Goal: Task Accomplishment & Management: Use online tool/utility

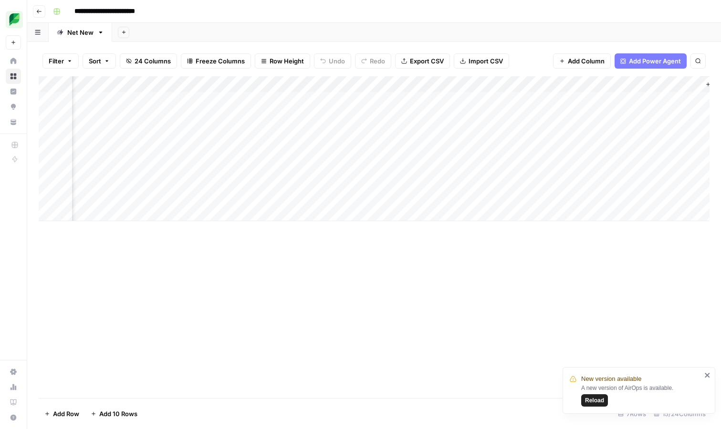
scroll to position [0, 848]
click at [36, 10] on icon "button" at bounding box center [39, 12] width 6 height 6
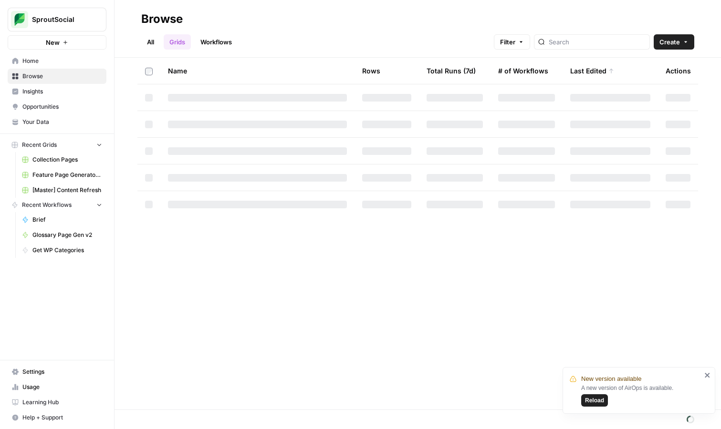
click at [596, 395] on button "Reload" at bounding box center [594, 401] width 27 height 12
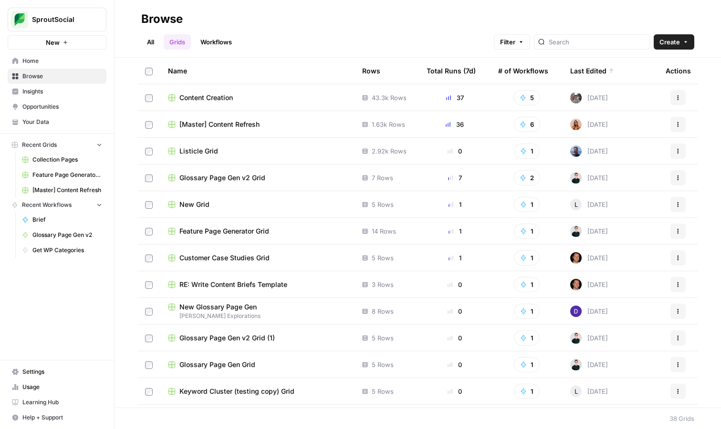
click at [211, 46] on link "Workflows" at bounding box center [216, 41] width 43 height 15
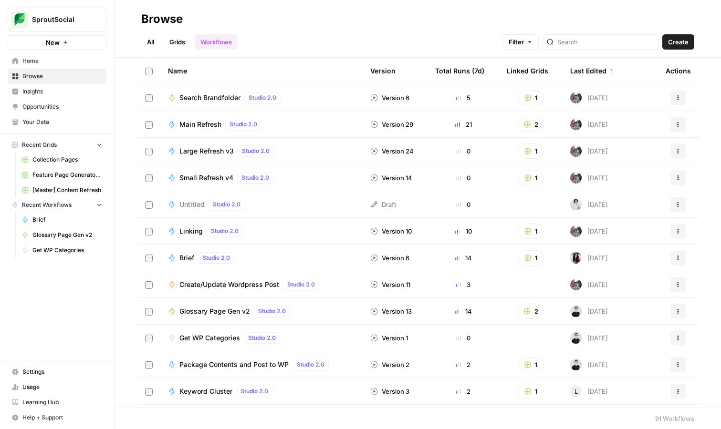
click at [211, 46] on link "Workflows" at bounding box center [216, 41] width 43 height 15
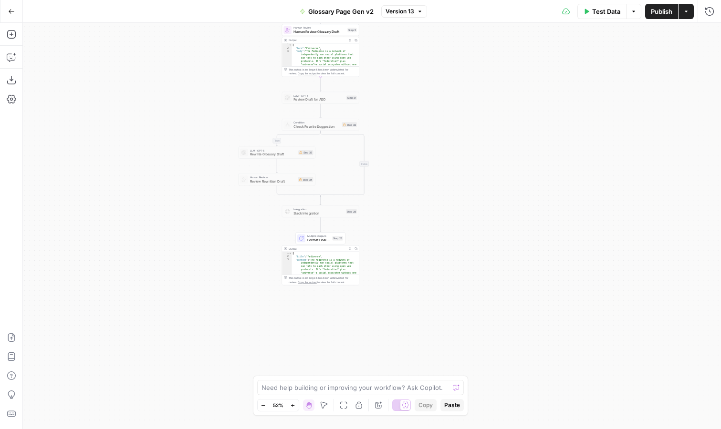
click at [8, 12] on icon "button" at bounding box center [11, 11] width 7 height 7
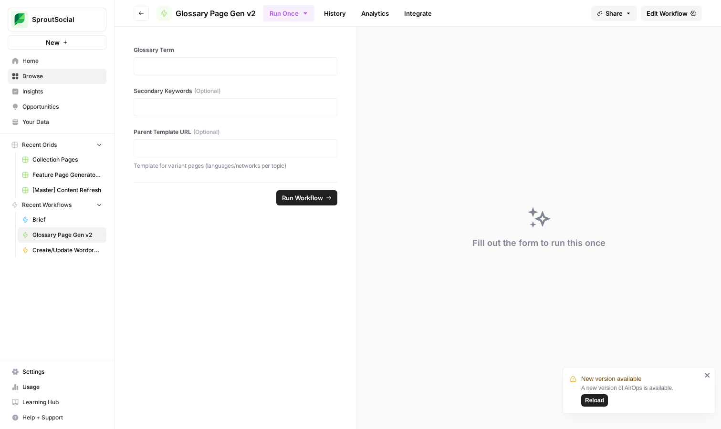
click at [141, 14] on icon "button" at bounding box center [141, 13] width 6 height 6
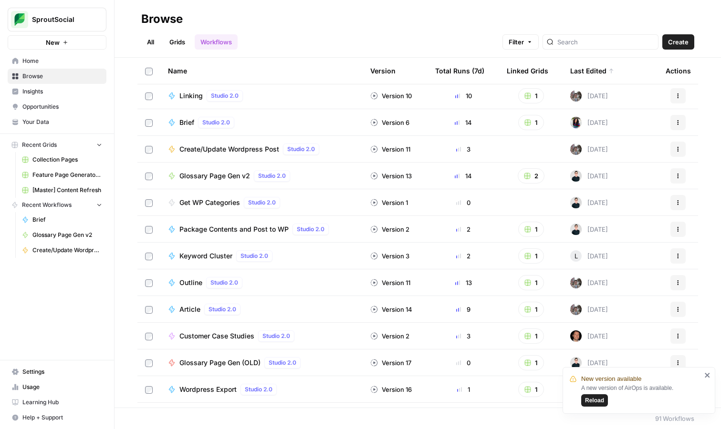
scroll to position [139, 0]
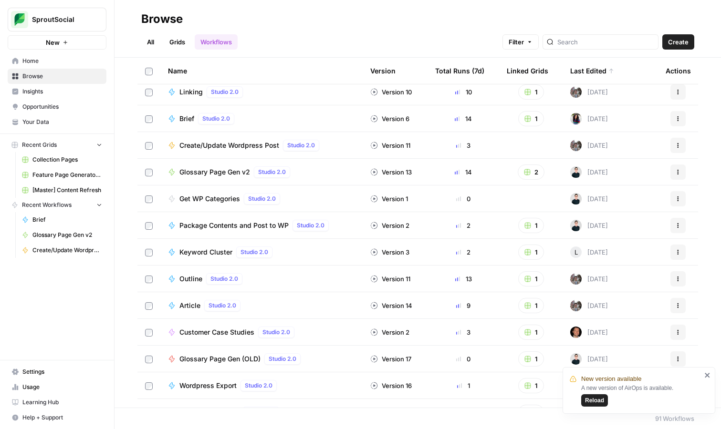
click at [207, 200] on span "Get WP Categories" at bounding box center [209, 199] width 61 height 10
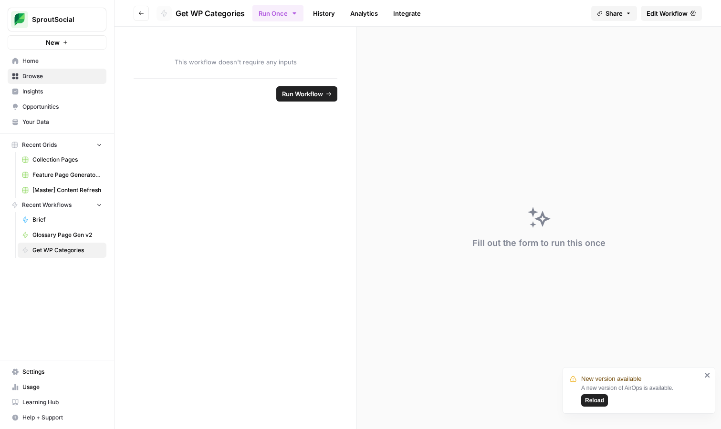
click at [671, 16] on span "Edit Workflow" at bounding box center [667, 14] width 41 height 10
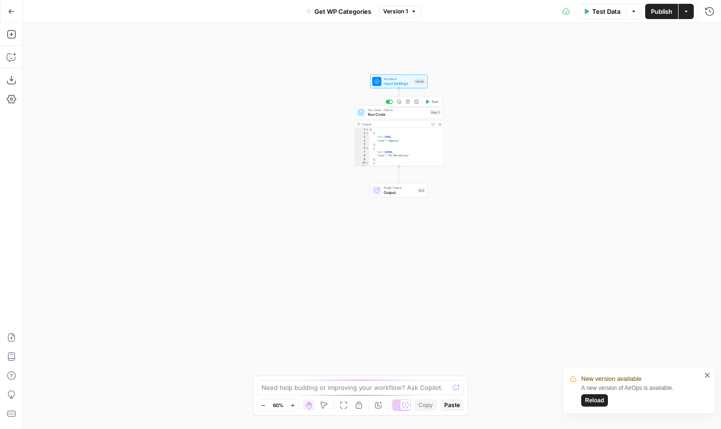
click at [423, 114] on span "Run Code" at bounding box center [398, 115] width 60 height 6
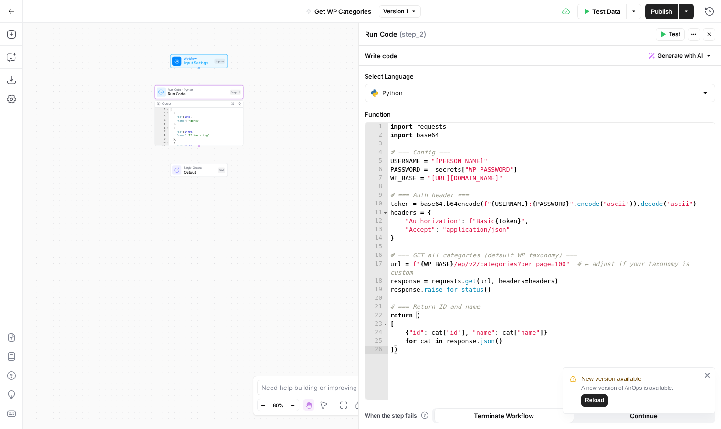
click at [595, 400] on span "Reload" at bounding box center [594, 401] width 19 height 9
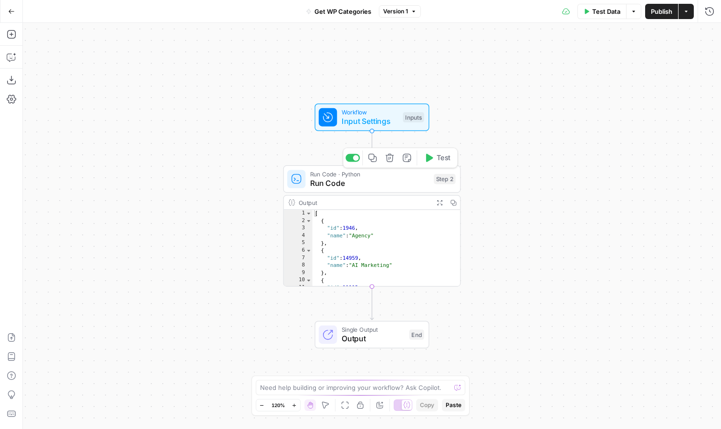
click at [381, 184] on span "Run Code" at bounding box center [369, 183] width 119 height 11
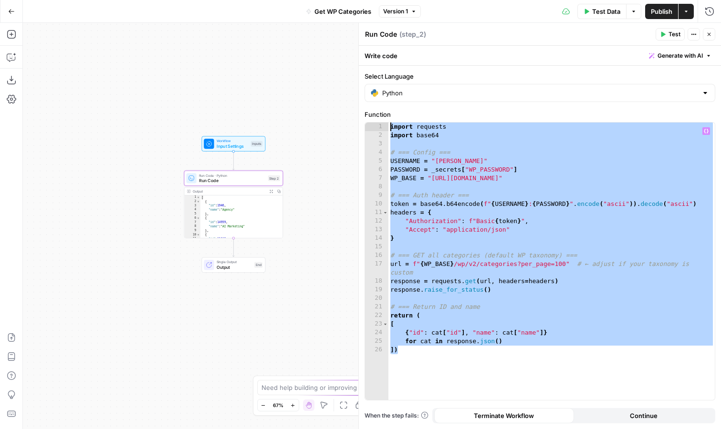
drag, startPoint x: 448, startPoint y: 359, endPoint x: 389, endPoint y: 101, distance: 264.8
click at [0, 0] on form "Select Language Python Function ** 1 2 3 4 5 6 7 8 9 10 11 12 13 14 15 16 17 18…" at bounding box center [0, 0] width 0 height 0
type textarea "**********"
click at [317, 175] on div "Workflow Input Settings Inputs Run Code · Python Run Code Step 2 Output Expand …" at bounding box center [372, 226] width 698 height 407
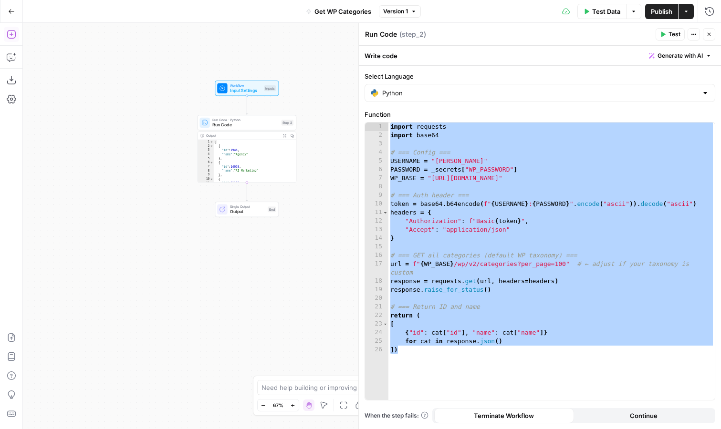
click at [13, 34] on icon "button" at bounding box center [12, 35] width 10 height 10
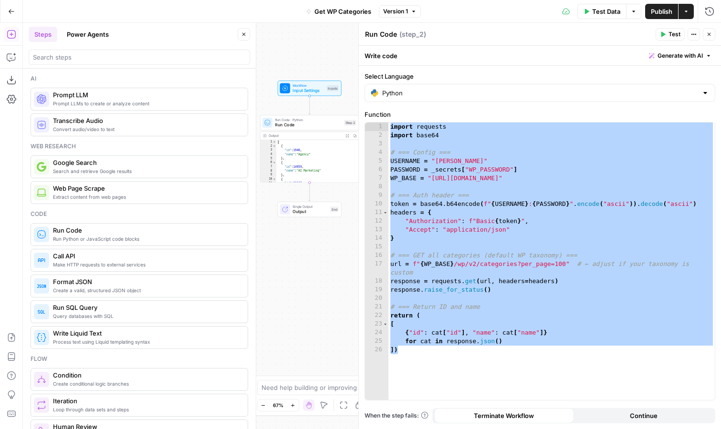
click at [75, 234] on span "Run Code" at bounding box center [146, 231] width 187 height 10
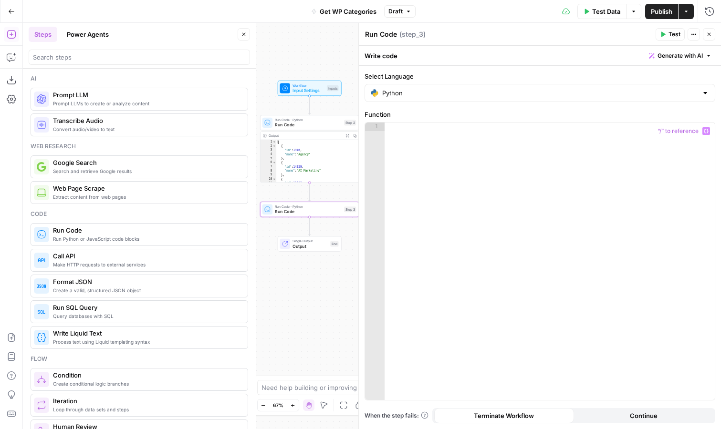
click at [448, 175] on div at bounding box center [550, 270] width 330 height 295
paste textarea "*"
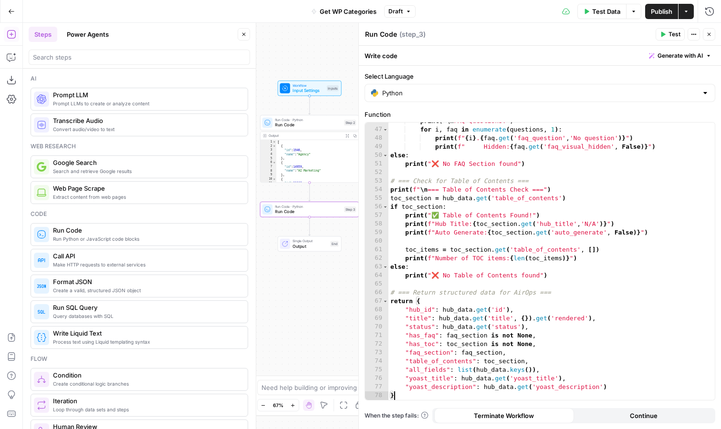
click at [672, 35] on span "Test" at bounding box center [675, 34] width 12 height 9
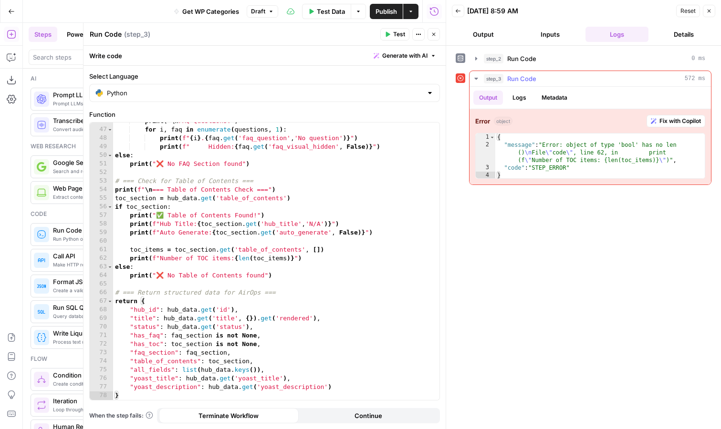
click at [520, 94] on button "Logs" at bounding box center [519, 98] width 25 height 14
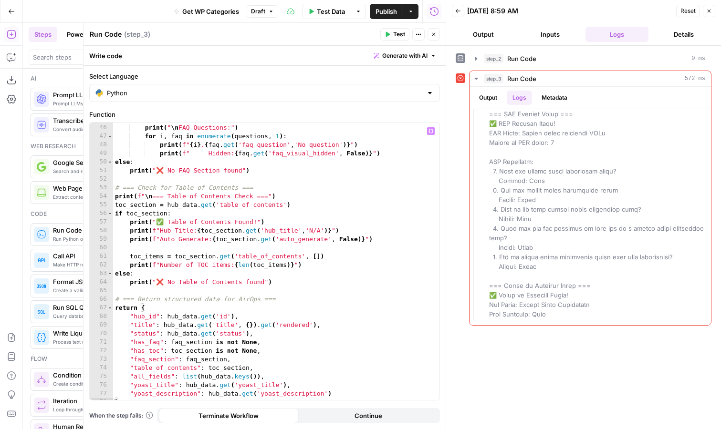
scroll to position [392, 0]
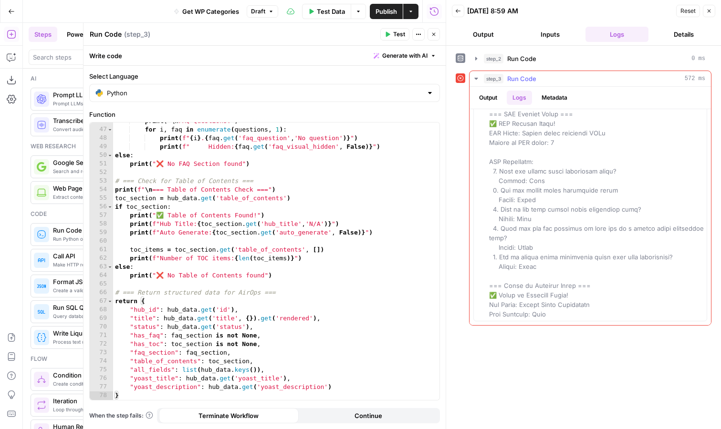
click at [488, 96] on button "Output" at bounding box center [488, 98] width 30 height 14
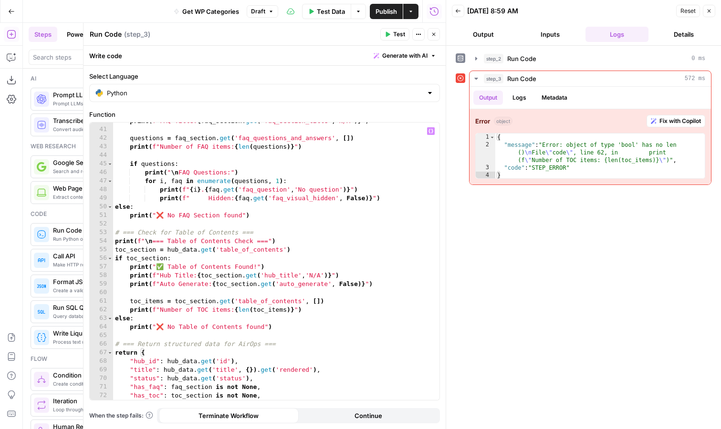
scroll to position [342, 0]
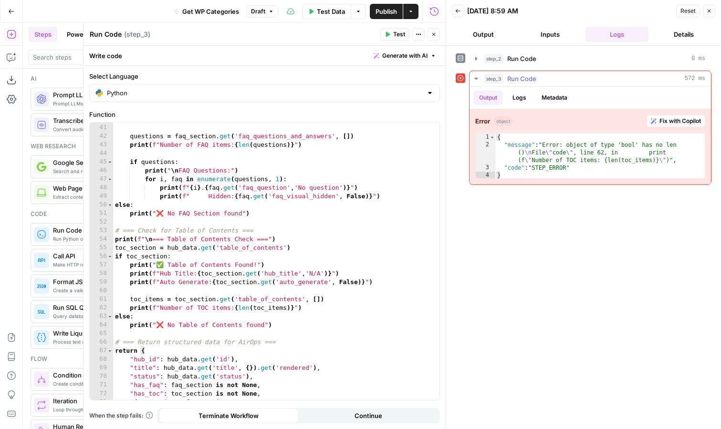
click at [524, 95] on button "Logs" at bounding box center [519, 98] width 25 height 14
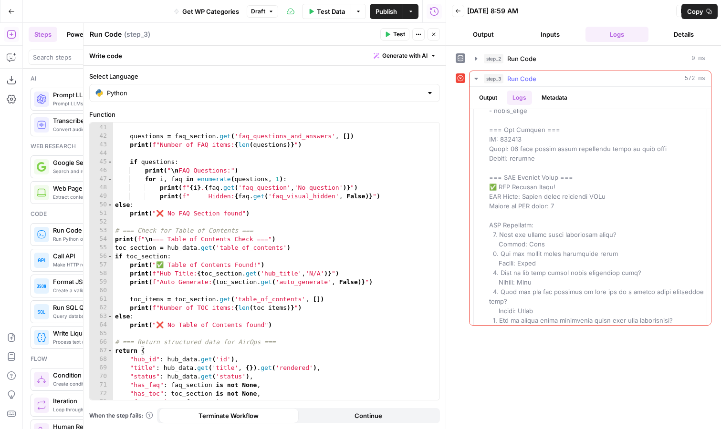
scroll to position [522, 0]
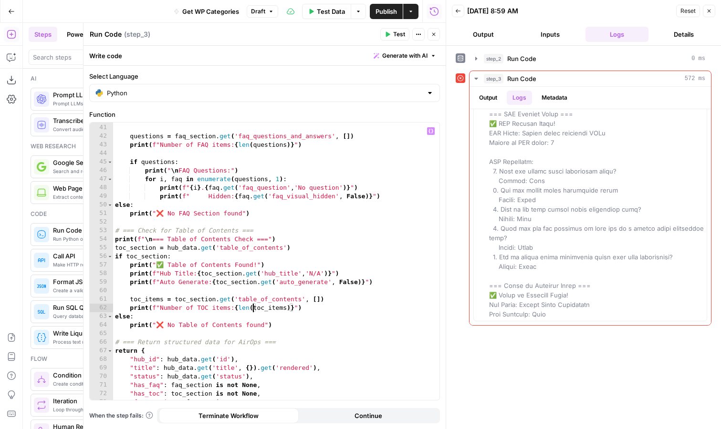
click at [254, 309] on div "print ( f"FAQ Title: { faq_section . get ( 'faq_section_title' , 'N/A' )} " ) q…" at bounding box center [276, 262] width 326 height 295
click at [279, 307] on div "print ( f"FAQ Title: { faq_section . get ( 'faq_section_title' , 'N/A' )} " ) q…" at bounding box center [276, 262] width 326 height 295
type textarea "**********"
click at [395, 31] on span "Test" at bounding box center [399, 34] width 12 height 9
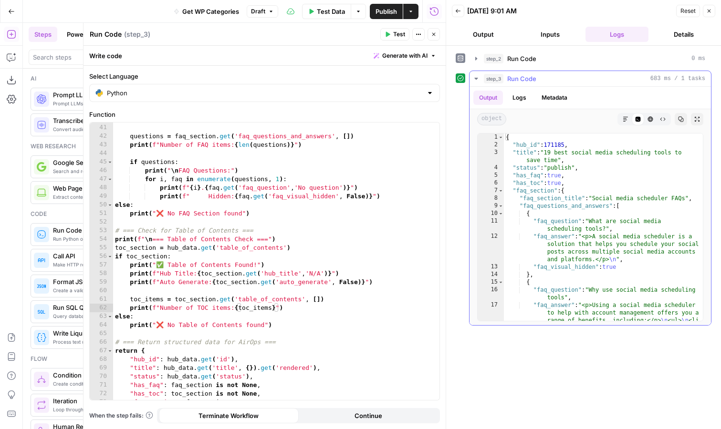
click at [523, 220] on div "{ "hub_id" : 171185 , "title" : "19 best social media scheduling tools to save …" at bounding box center [603, 323] width 199 height 378
type textarea "**********"
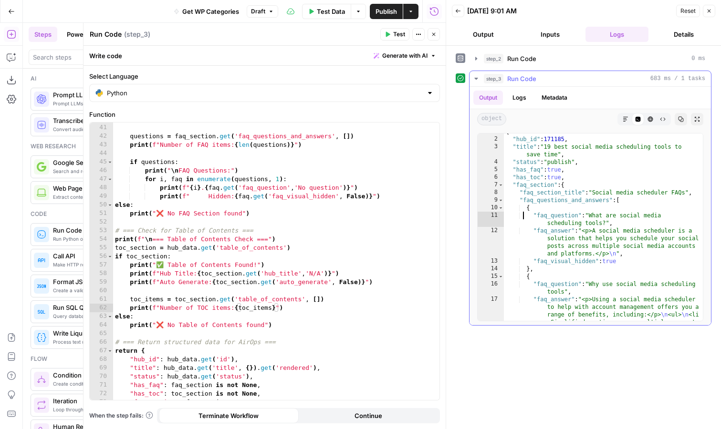
scroll to position [0, 0]
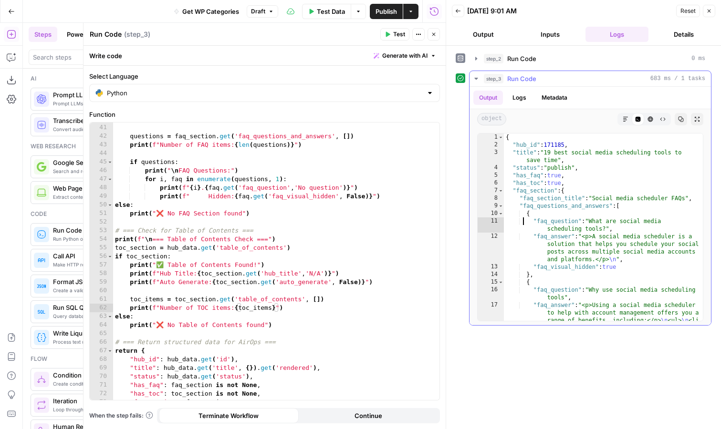
click at [523, 220] on div "{ "hub_id" : 171185 , "title" : "19 best social media scheduling tools to save …" at bounding box center [603, 323] width 199 height 378
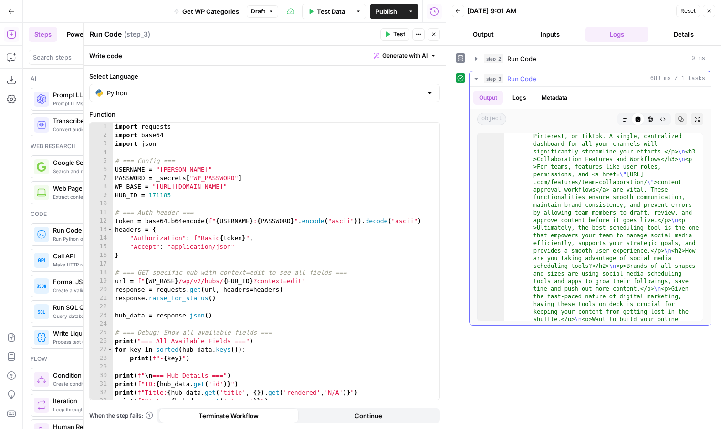
scroll to position [6110, 0]
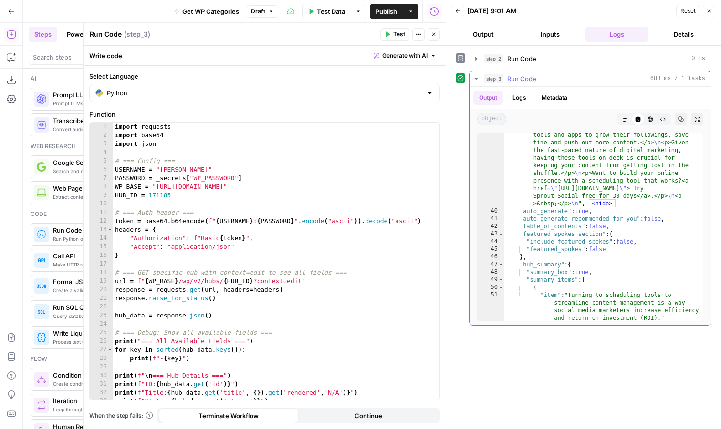
click at [693, 116] on button "Expand Output" at bounding box center [697, 119] width 12 height 12
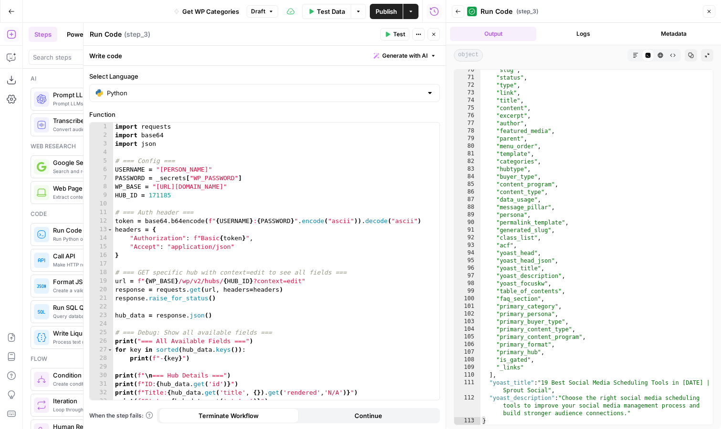
scroll to position [5363, 0]
click at [378, 11] on span "Publish" at bounding box center [386, 12] width 21 height 10
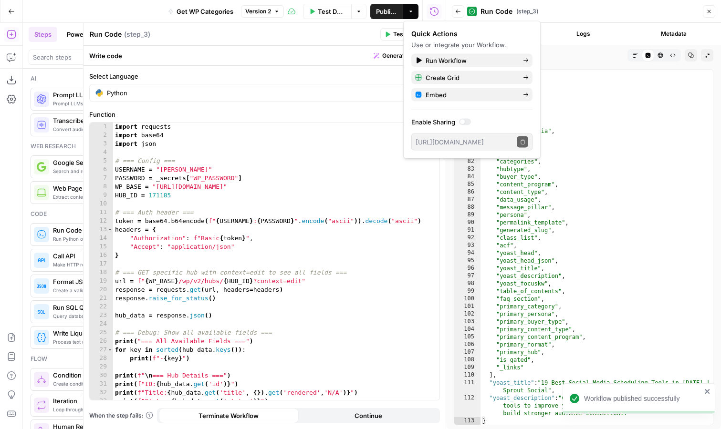
click at [593, 60] on div at bounding box center [555, 55] width 137 height 12
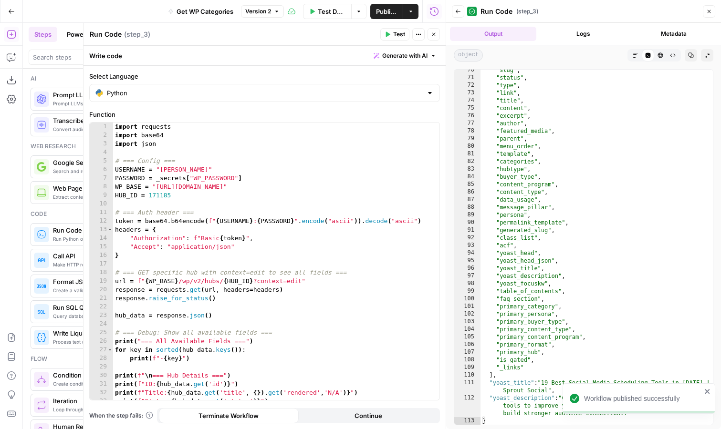
click at [459, 12] on icon "button" at bounding box center [458, 12] width 6 height 6
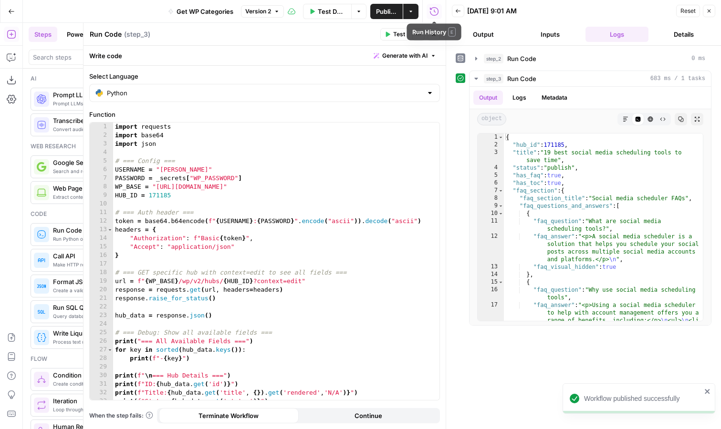
click at [435, 11] on icon "button" at bounding box center [434, 12] width 10 height 10
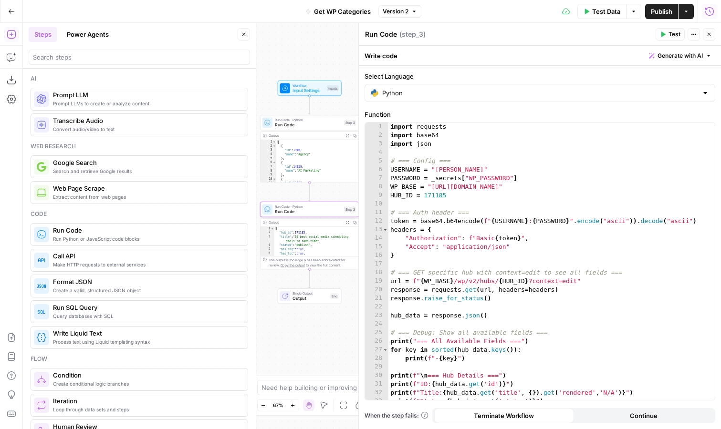
click at [711, 12] on icon "button" at bounding box center [709, 11] width 9 height 9
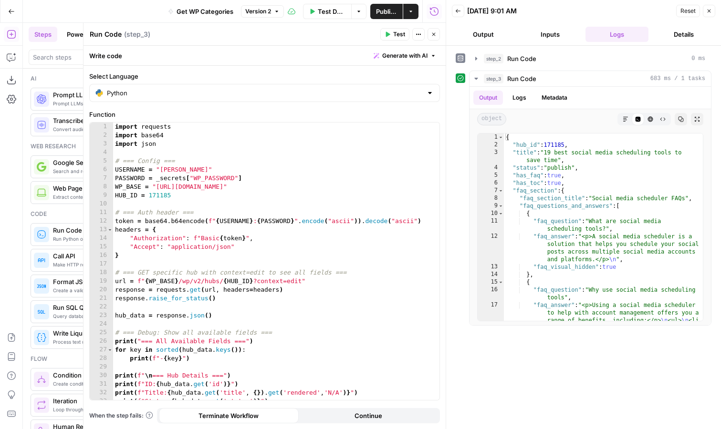
click at [456, 14] on button "Back" at bounding box center [458, 11] width 12 height 12
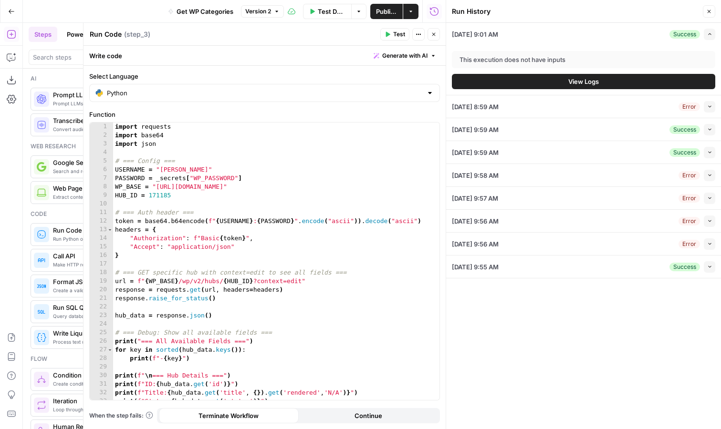
click at [608, 80] on button "View Logs" at bounding box center [583, 81] width 263 height 15
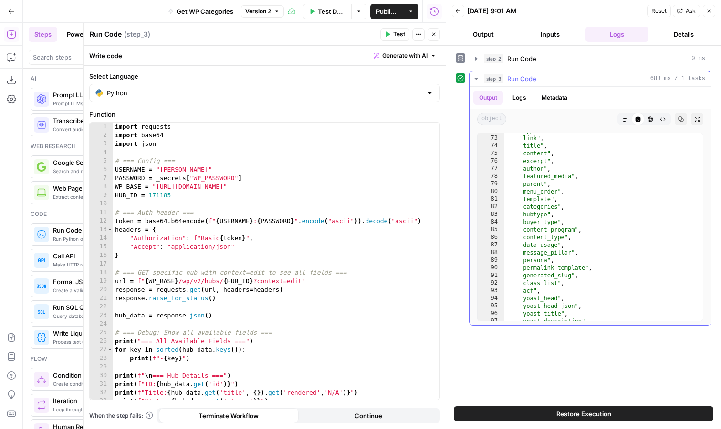
scroll to position [6684, 0]
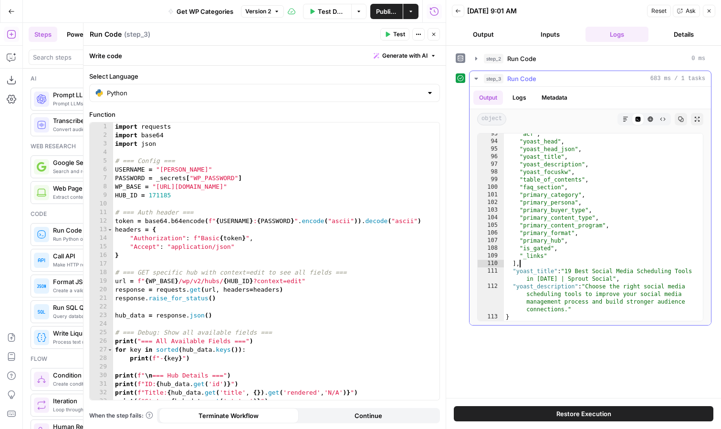
drag, startPoint x: 524, startPoint y: 263, endPoint x: 524, endPoint y: 243, distance: 20.5
click at [524, 243] on div ""acf" , "yoast_head" , "yoast_head_json" , "yoast_title" , "yoast_description" …" at bounding box center [603, 231] width 199 height 203
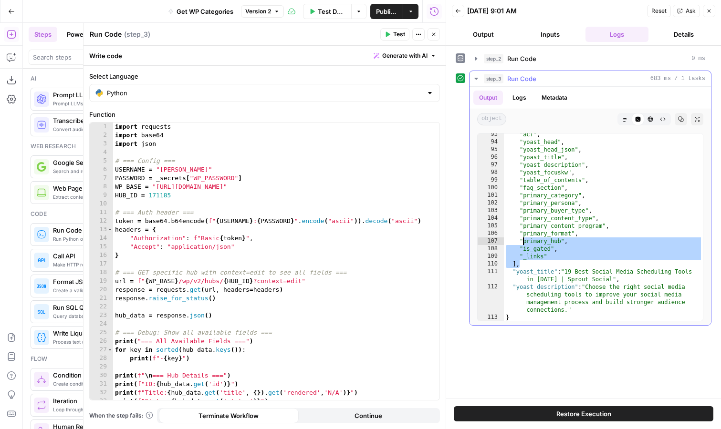
scroll to position [6683, 0]
click at [526, 252] on div ""acf" , "yoast_head" , "yoast_head_json" , "yoast_title" , "yoast_description" …" at bounding box center [603, 232] width 199 height 203
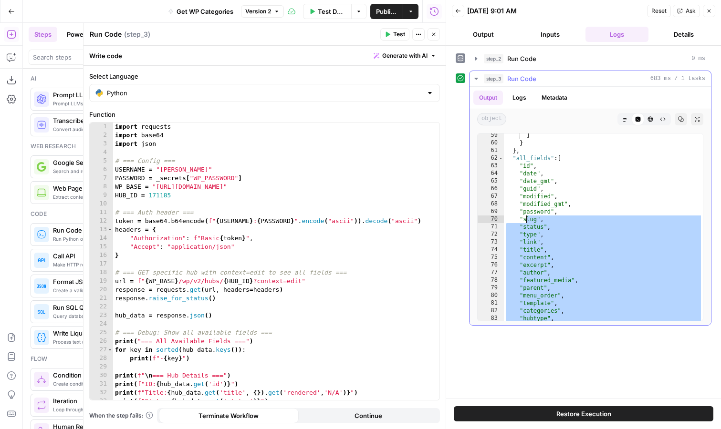
scroll to position [6405, 0]
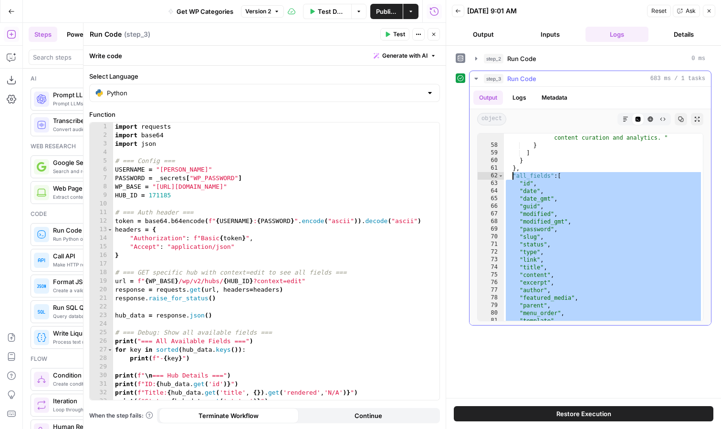
drag, startPoint x: 525, startPoint y: 263, endPoint x: 512, endPoint y: 179, distance: 84.5
click at [512, 179] on div ""item" : "Scheduling tools like Sprout Social, CoSchedule and Feedly cater to d…" at bounding box center [603, 220] width 199 height 233
type textarea "**********"
click at [177, 196] on div "import requests import base64 import json # === Config === USERNAME = "[PERSON_…" at bounding box center [276, 270] width 326 height 295
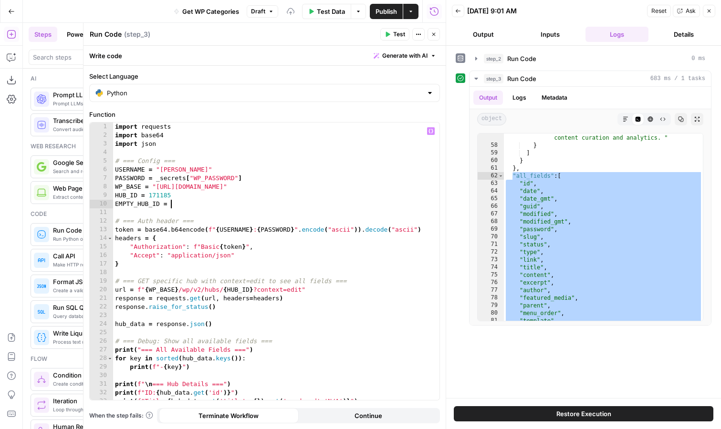
scroll to position [0, 4]
paste textarea "*******"
click at [227, 291] on div "import requests import base64 import json # === Config === USERNAME = "[PERSON_…" at bounding box center [276, 270] width 326 height 295
type textarea "**********"
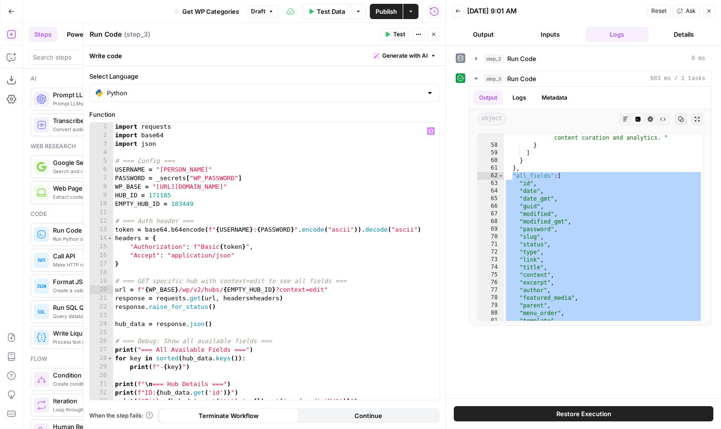
click at [396, 31] on span "Test" at bounding box center [399, 34] width 12 height 9
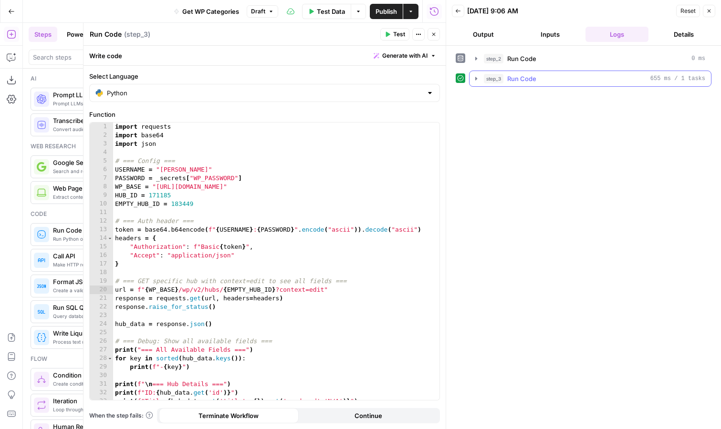
click at [475, 78] on icon "button" at bounding box center [476, 78] width 2 height 3
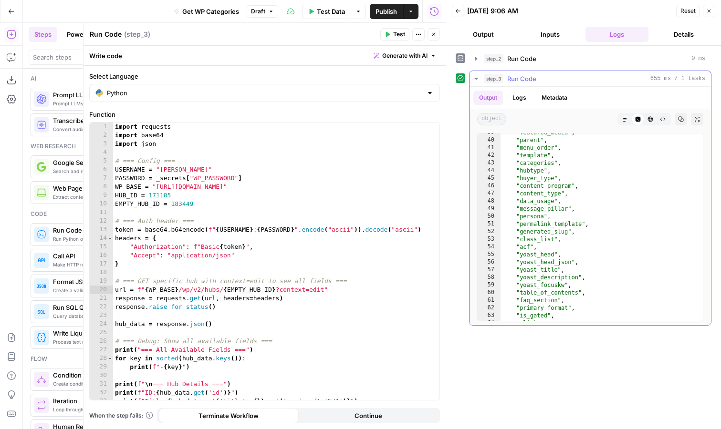
scroll to position [465, 0]
click at [596, 175] on div ""parent" , "menu_order" , "template" , "categories" , "hubtype" , "buyer_type" …" at bounding box center [602, 227] width 202 height 203
type textarea "**********"
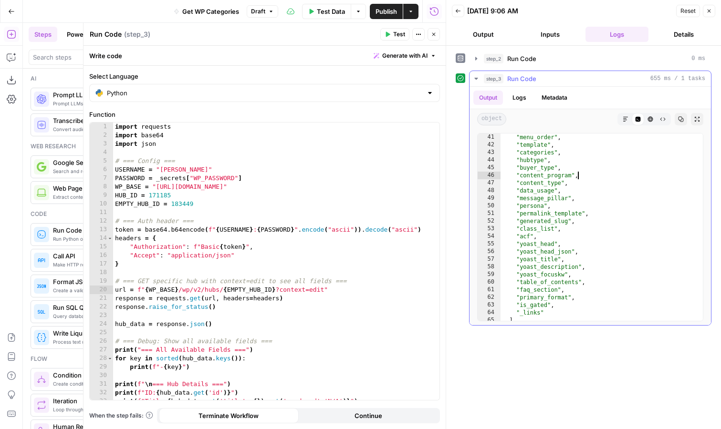
scroll to position [492, 0]
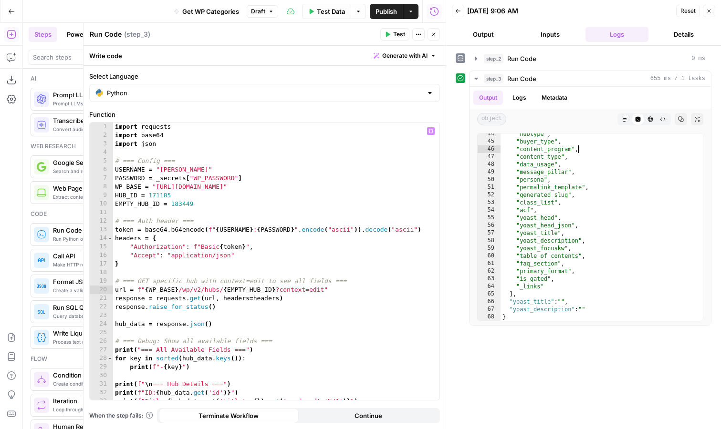
click at [184, 206] on div "import requests import base64 import json # === Config === USERNAME = "[PERSON_…" at bounding box center [276, 270] width 326 height 295
paste textarea
type textarea "**********"
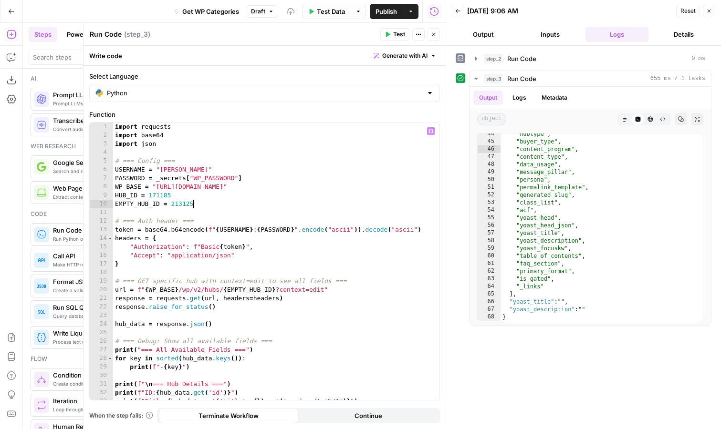
click at [396, 30] on button "Test" at bounding box center [394, 34] width 29 height 12
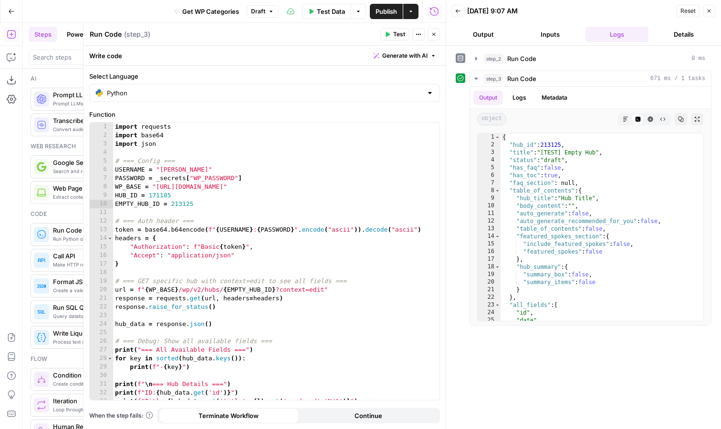
click at [401, 32] on span "Test" at bounding box center [399, 34] width 12 height 9
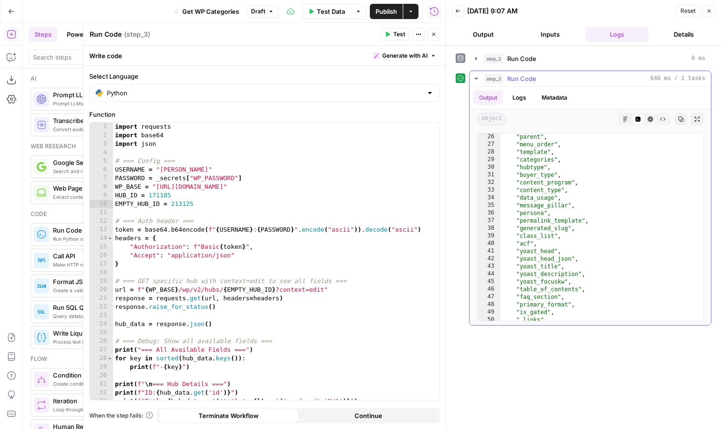
scroll to position [222, 0]
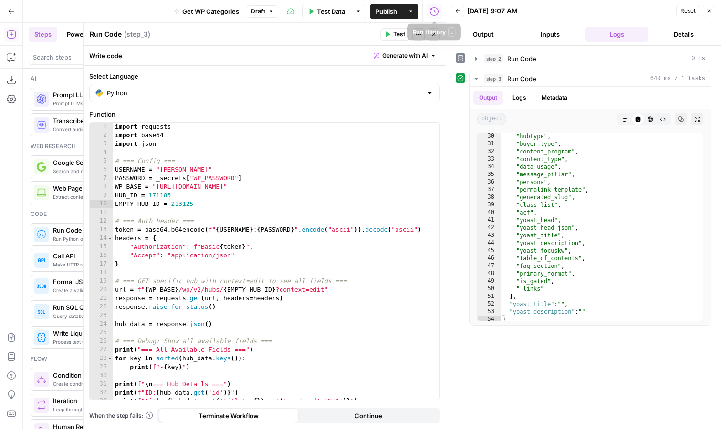
click at [433, 10] on icon "button" at bounding box center [434, 12] width 10 height 10
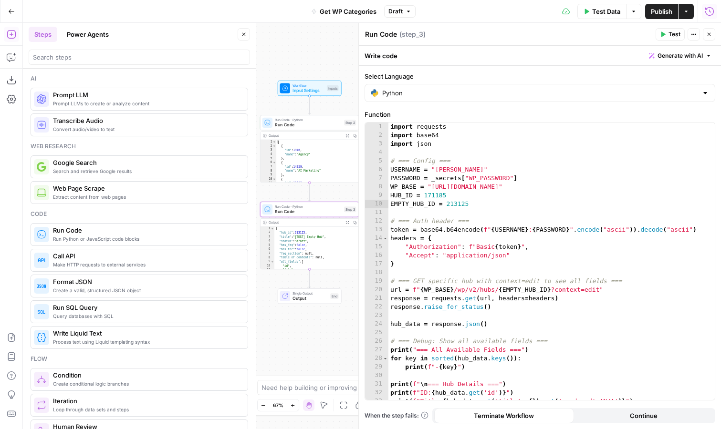
click at [709, 10] on icon "button" at bounding box center [709, 11] width 9 height 9
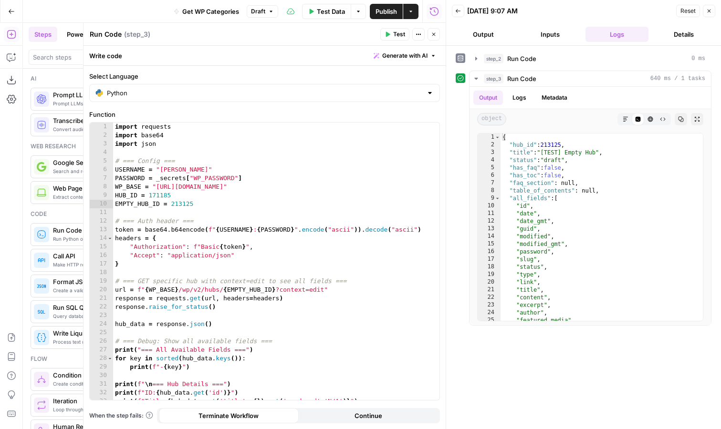
click at [458, 13] on icon "button" at bounding box center [458, 11] width 6 height 6
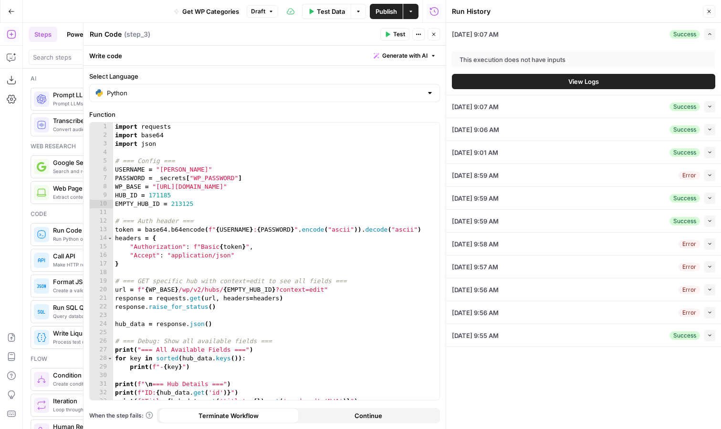
click at [573, 85] on span "View Logs" at bounding box center [583, 82] width 31 height 10
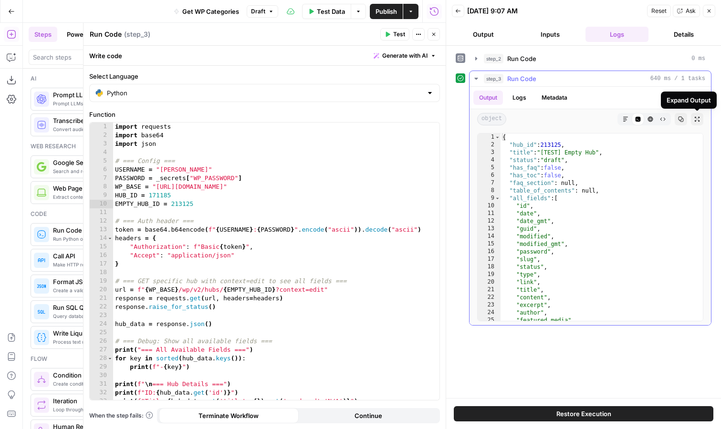
click at [683, 118] on icon "button" at bounding box center [681, 119] width 5 height 5
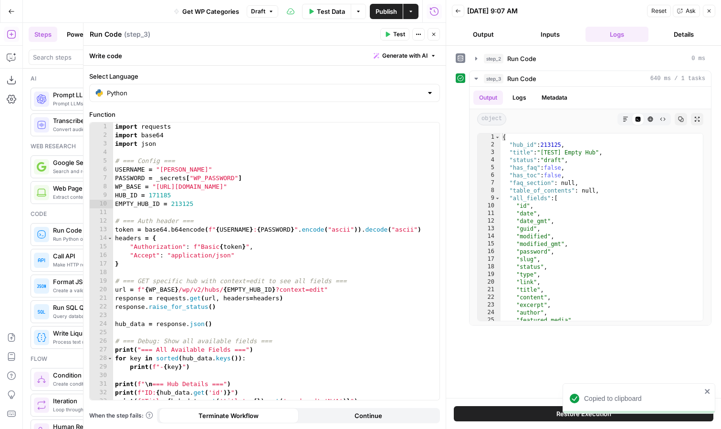
click at [434, 32] on icon "button" at bounding box center [434, 34] width 6 height 6
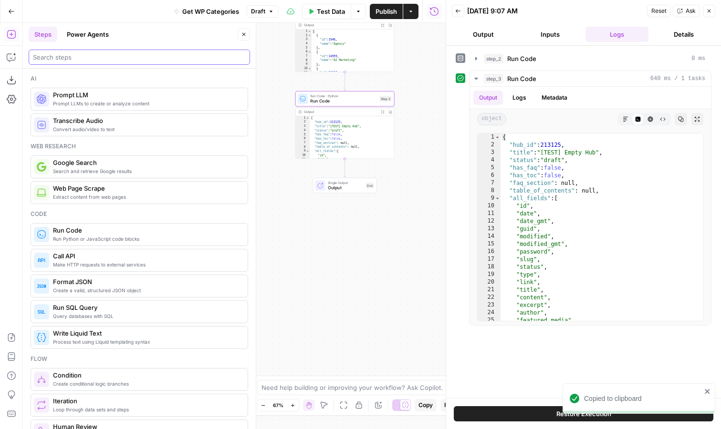
click at [134, 56] on input "search" at bounding box center [139, 57] width 213 height 10
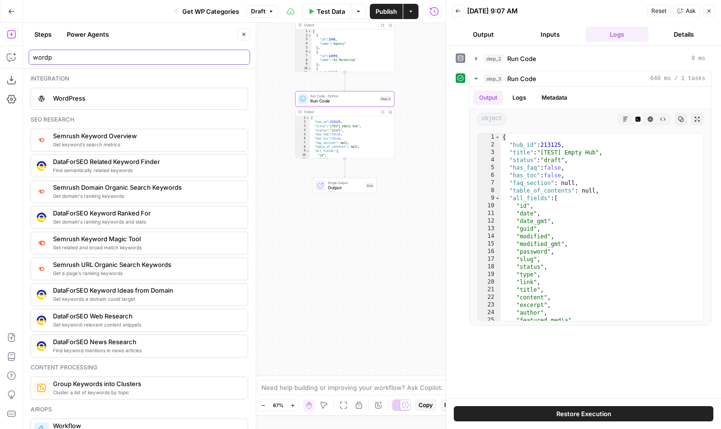
type input "wordp"
click at [132, 101] on span "WordPress" at bounding box center [146, 99] width 187 height 10
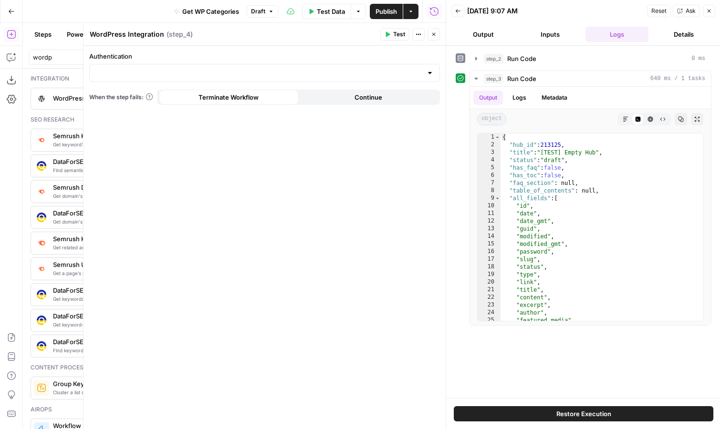
click at [261, 79] on div at bounding box center [264, 73] width 351 height 18
click at [261, 101] on span "WordPress 1" at bounding box center [262, 97] width 331 height 10
type input "WordPress 1"
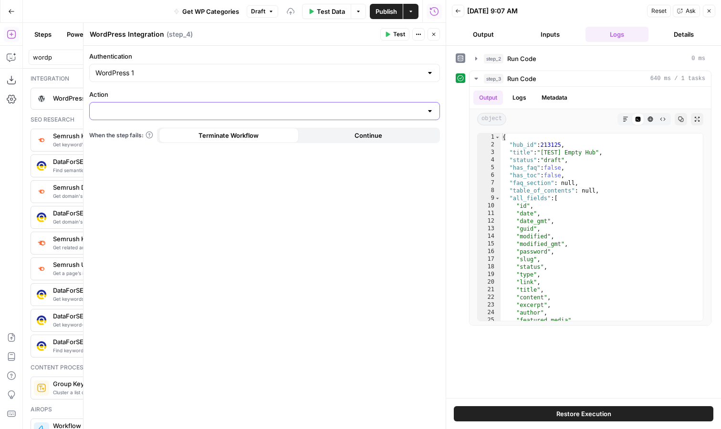
click at [255, 109] on input "Action" at bounding box center [258, 111] width 327 height 10
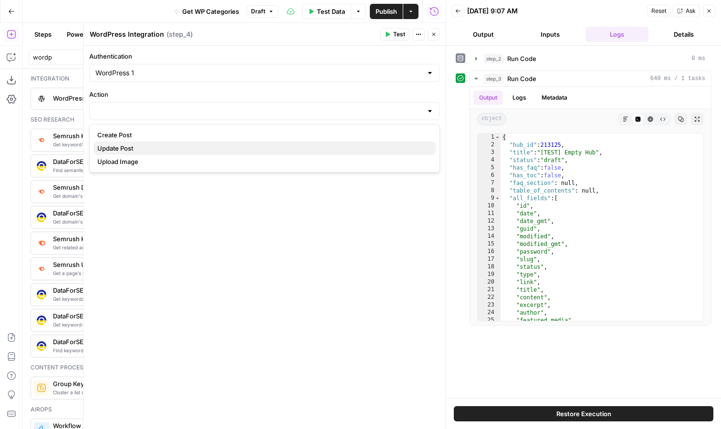
click at [237, 148] on span "Update Post" at bounding box center [262, 149] width 331 height 10
type input "Update Post"
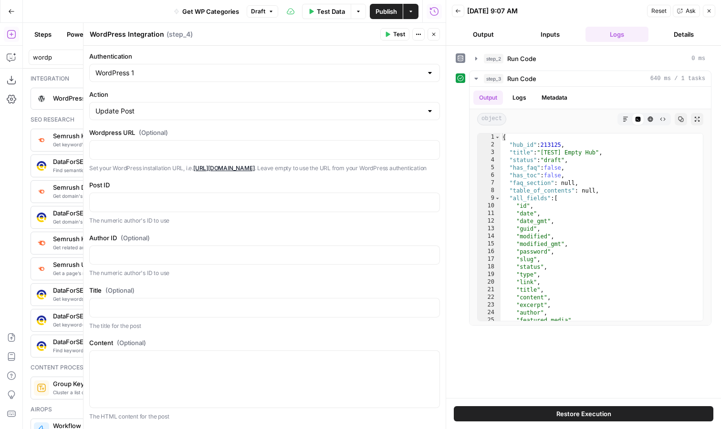
click at [436, 34] on span "Close" at bounding box center [436, 34] width 0 height 0
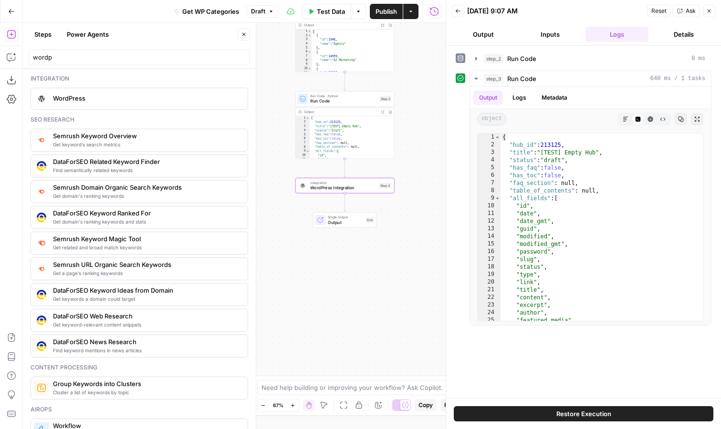
click at [427, 66] on div "Workflow Input Settings Inputs Run Code · Python Run Code Step 2 Output Expand …" at bounding box center [234, 226] width 423 height 407
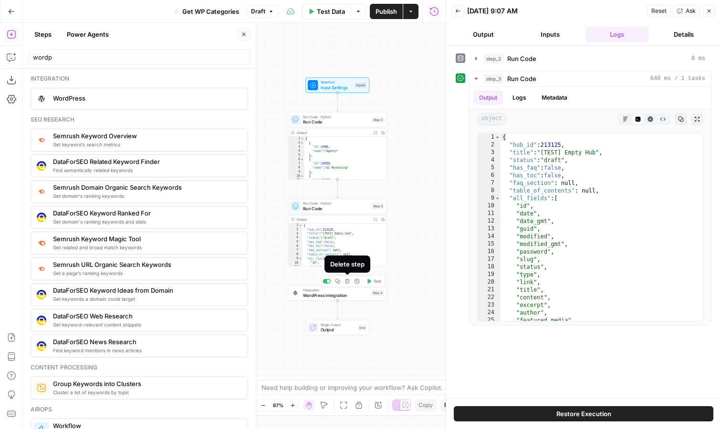
click at [348, 283] on icon "button" at bounding box center [347, 281] width 5 height 5
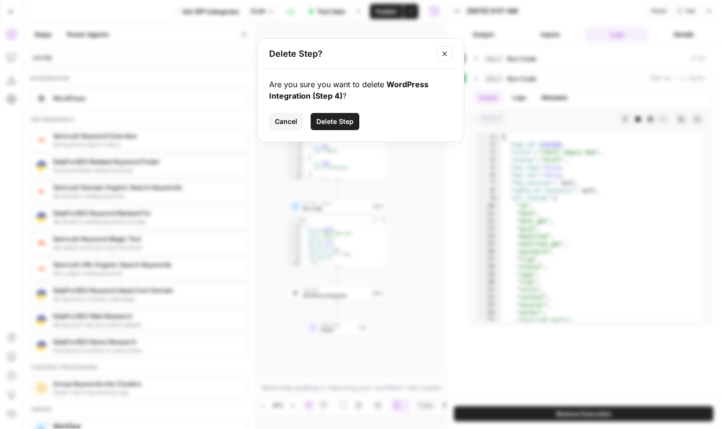
click at [343, 115] on button "Delete Step" at bounding box center [335, 121] width 49 height 17
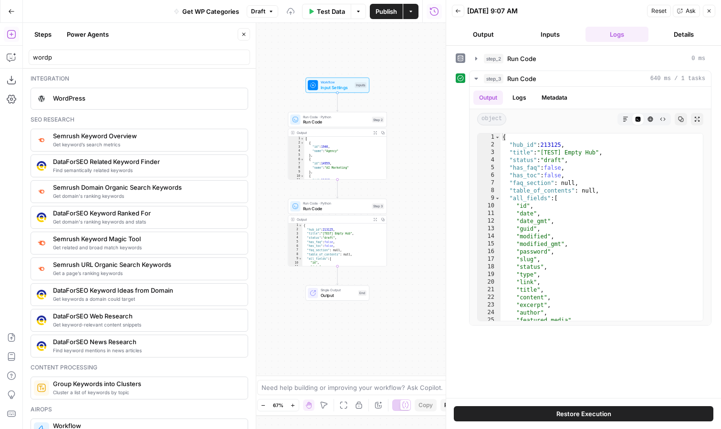
click at [427, 203] on div "Workflow Input Settings Inputs Run Code · Python Run Code Step 2 Output Expand …" at bounding box center [234, 226] width 423 height 407
click at [386, 13] on span "Publish" at bounding box center [386, 12] width 21 height 10
